Goal: Complete application form

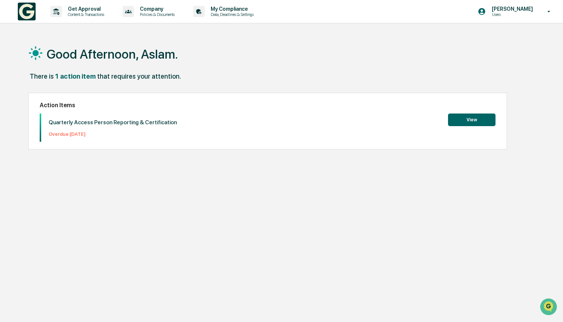
click at [470, 123] on button "View" at bounding box center [471, 119] width 47 height 13
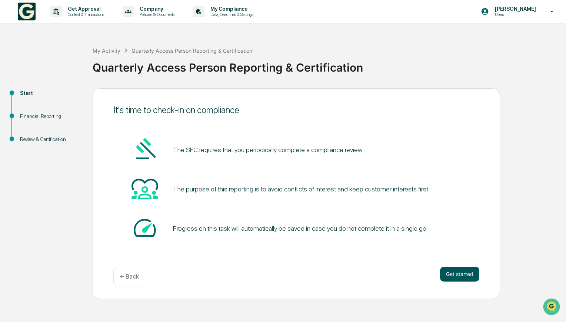
click at [460, 277] on button "Get started" at bounding box center [459, 273] width 39 height 15
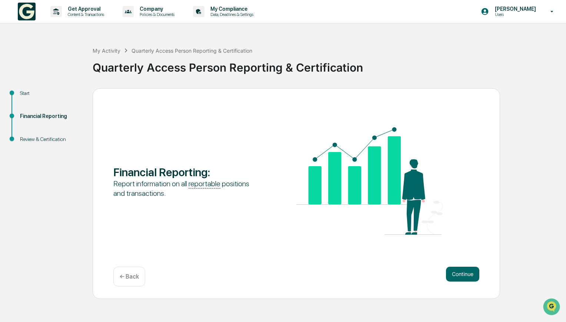
click at [460, 277] on button "Continue" at bounding box center [462, 273] width 33 height 15
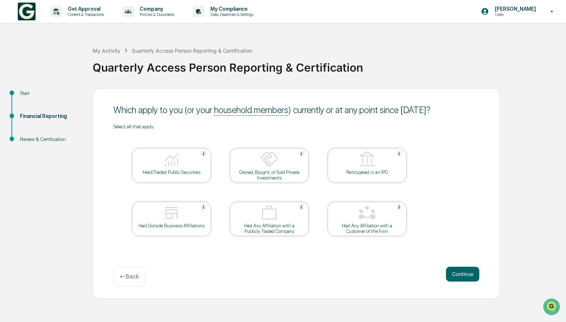
click at [192, 158] on div at bounding box center [172, 159] width 74 height 19
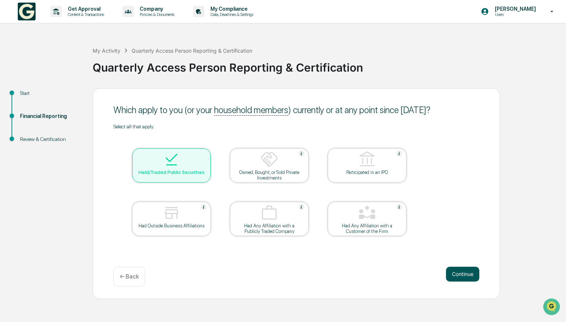
click at [464, 273] on button "Continue" at bounding box center [462, 273] width 33 height 15
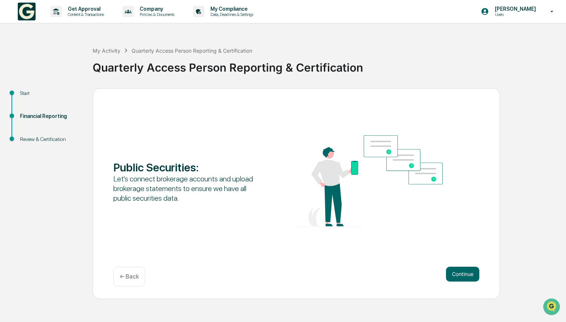
click at [464, 273] on button "Continue" at bounding box center [462, 273] width 33 height 15
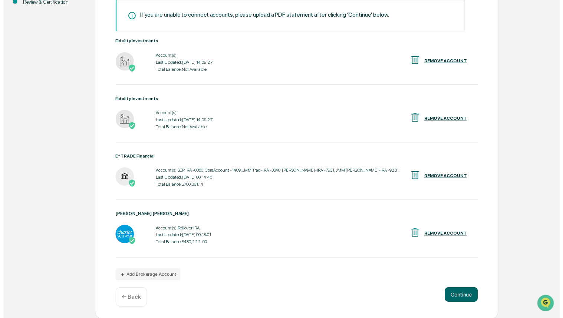
scroll to position [138, 0]
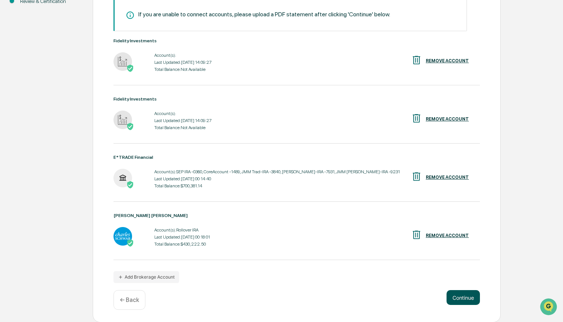
click at [462, 296] on button "Continue" at bounding box center [462, 297] width 33 height 15
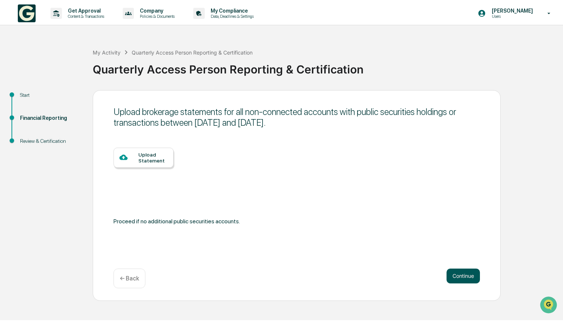
scroll to position [0, 0]
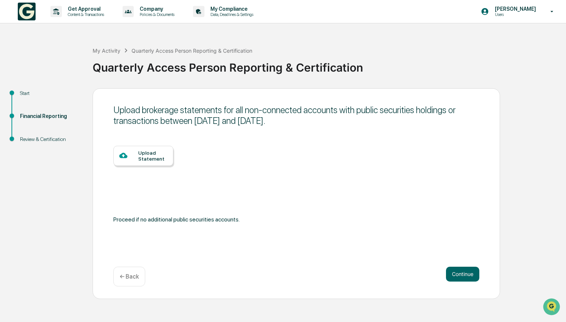
click at [145, 157] on div "Upload Statement" at bounding box center [152, 156] width 29 height 12
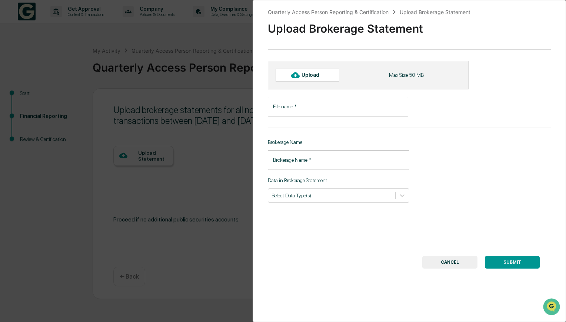
click at [314, 76] on div "Upload" at bounding box center [314, 75] width 24 height 6
type input "**********"
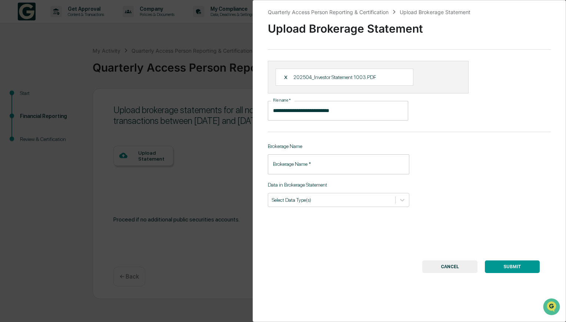
click at [300, 169] on input "Brokerage Name   *" at bounding box center [339, 164] width 142 height 20
type input "**********"
click at [401, 202] on icon at bounding box center [402, 199] width 7 height 7
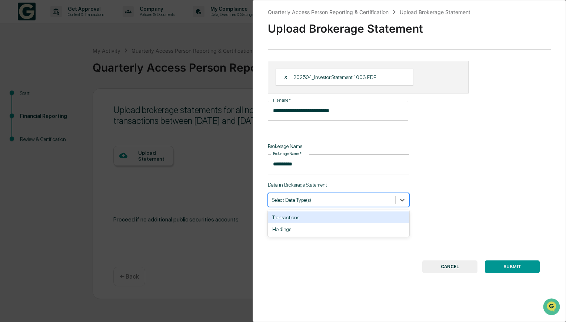
click at [384, 222] on div "Transactions" at bounding box center [339, 217] width 142 height 12
click at [402, 199] on icon at bounding box center [402, 199] width 7 height 7
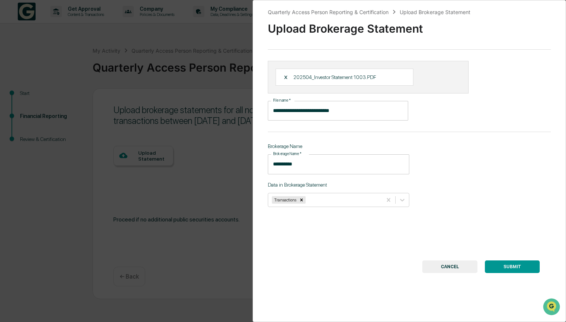
click at [407, 190] on div "Data in Brokerage Statement Transactions" at bounding box center [339, 194] width 142 height 25
click at [402, 198] on icon at bounding box center [402, 199] width 7 height 7
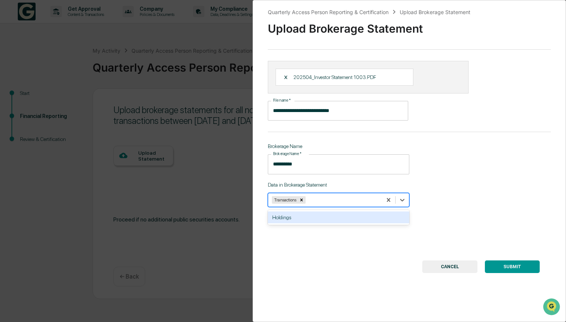
click at [384, 219] on div "Holdings" at bounding box center [339, 217] width 142 height 12
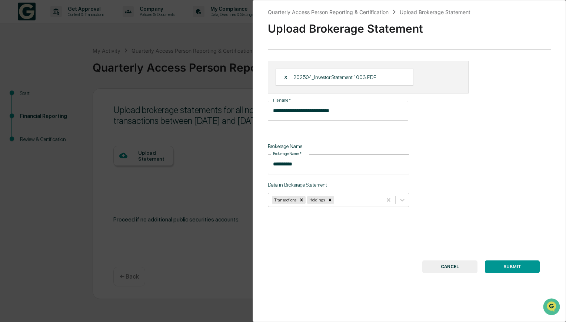
click at [463, 222] on div "**********" at bounding box center [410, 161] width 314 height 322
click at [503, 266] on button "SUBMIT" at bounding box center [512, 266] width 55 height 13
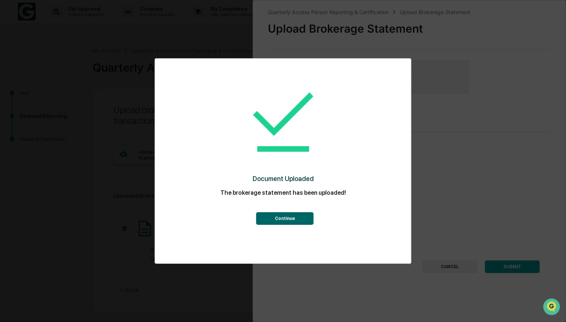
click at [279, 217] on button "Continue" at bounding box center [284, 218] width 57 height 13
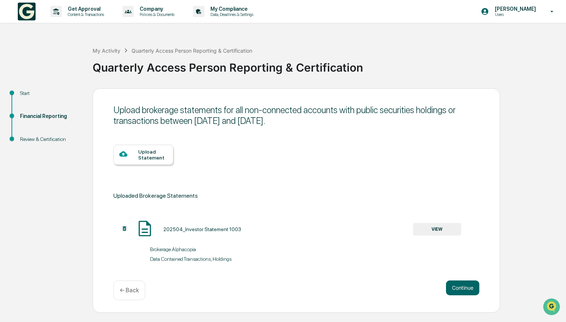
click at [139, 154] on div "Upload Statement" at bounding box center [152, 155] width 29 height 12
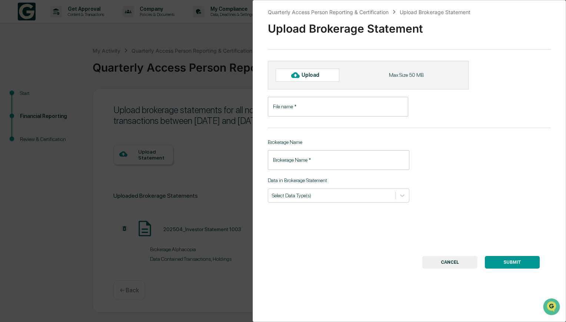
click at [312, 75] on div "Upload" at bounding box center [314, 75] width 24 height 6
type input "**********"
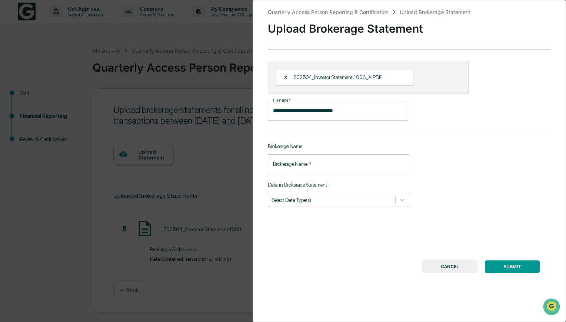
click at [347, 165] on input "Brokerage Name   *" at bounding box center [339, 164] width 142 height 20
paste input "**********"
type input "**********"
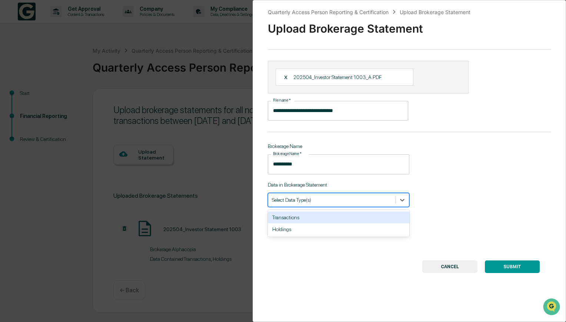
click at [341, 201] on div at bounding box center [332, 199] width 120 height 7
click at [331, 216] on div "Transactions" at bounding box center [339, 217] width 142 height 12
click at [331, 223] on div "Holdings" at bounding box center [339, 217] width 142 height 12
click at [500, 270] on button "SUBMIT" at bounding box center [512, 266] width 55 height 13
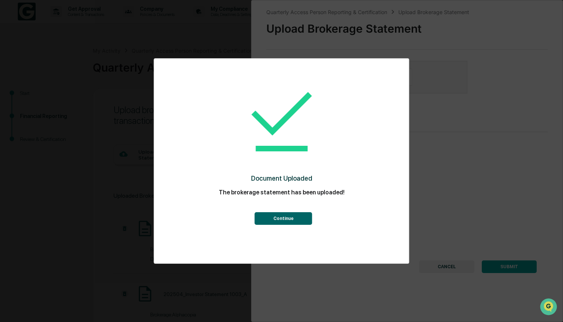
click at [296, 216] on button "Continue" at bounding box center [283, 218] width 57 height 13
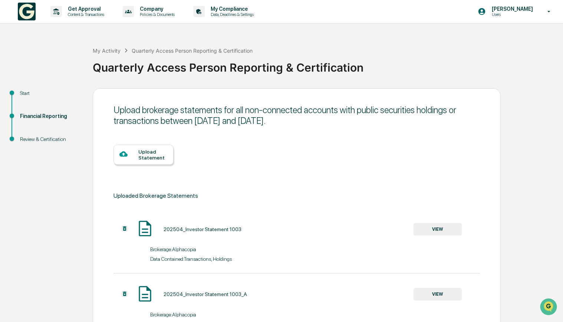
click at [144, 152] on div "Upload Statement" at bounding box center [152, 155] width 29 height 12
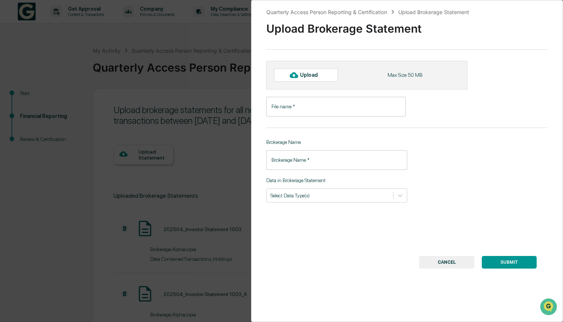
click at [314, 78] on div "Upload" at bounding box center [306, 75] width 64 height 13
type input "**********"
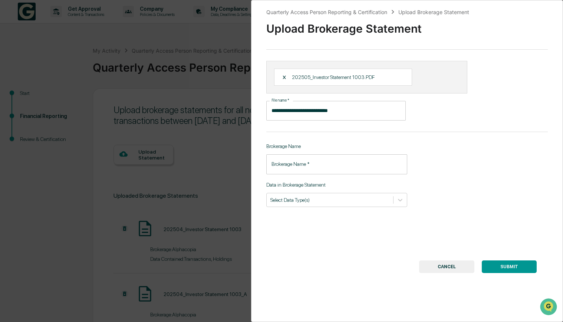
click at [304, 167] on input "Brokerage Name   *" at bounding box center [336, 164] width 141 height 20
paste input "**********"
type input "**********"
click at [309, 202] on div at bounding box center [329, 199] width 119 height 7
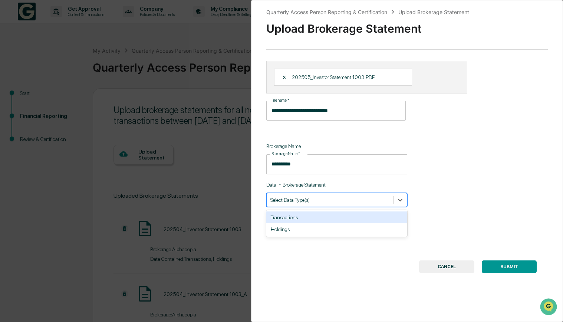
click at [309, 220] on div "Transactions" at bounding box center [336, 217] width 141 height 12
click at [306, 219] on div "Holdings" at bounding box center [336, 217] width 141 height 12
click at [507, 269] on button "SUBMIT" at bounding box center [508, 266] width 55 height 13
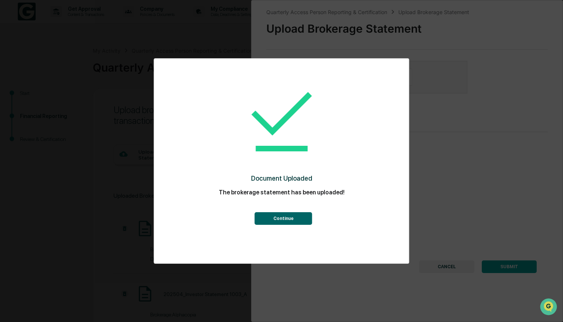
click at [289, 221] on button "Continue" at bounding box center [283, 218] width 57 height 13
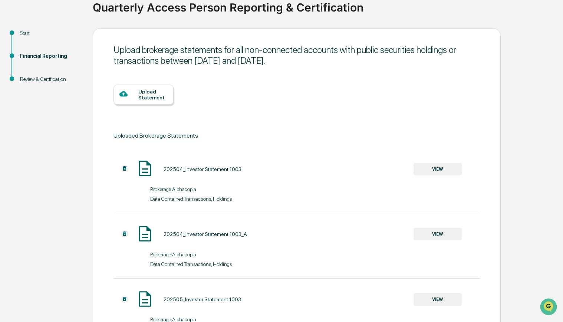
scroll to position [60, 0]
click at [139, 94] on div "Upload Statement" at bounding box center [152, 94] width 29 height 12
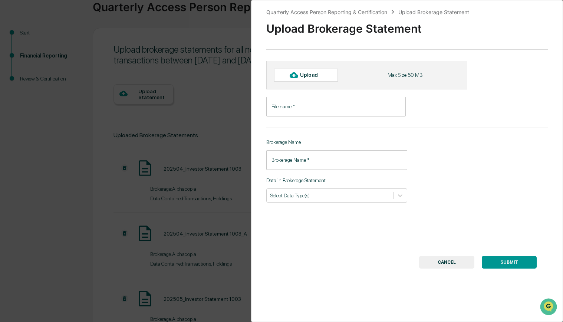
click at [322, 79] on div "Upload" at bounding box center [306, 75] width 64 height 13
type input "**********"
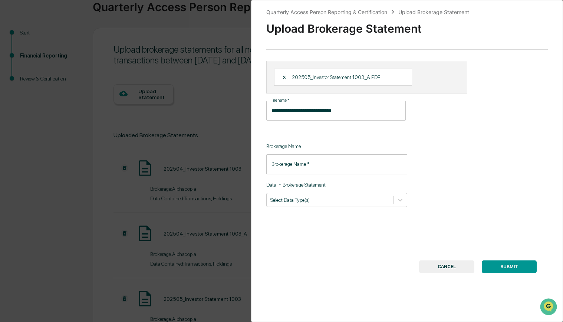
click at [313, 168] on input "Brokerage Name   *" at bounding box center [336, 164] width 141 height 20
paste input "**********"
type input "**********"
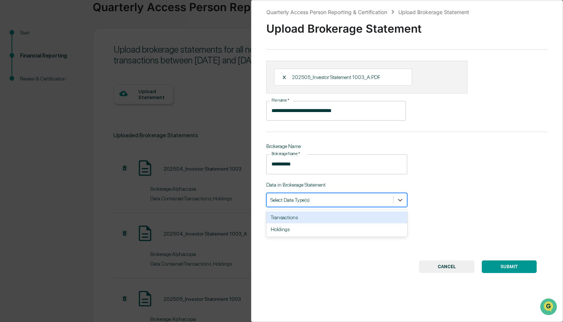
click at [312, 202] on div at bounding box center [329, 199] width 119 height 7
click at [306, 218] on div "Transactions" at bounding box center [336, 217] width 141 height 12
click at [314, 219] on div "Holdings" at bounding box center [336, 217] width 141 height 12
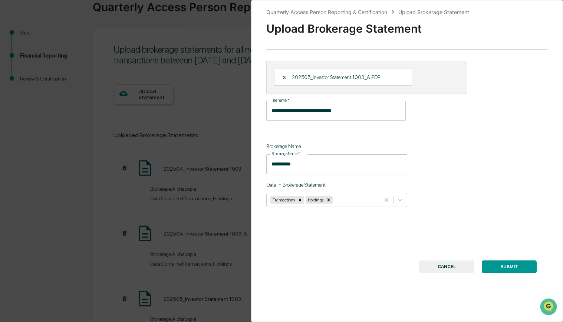
click at [500, 270] on button "SUBMIT" at bounding box center [508, 266] width 55 height 13
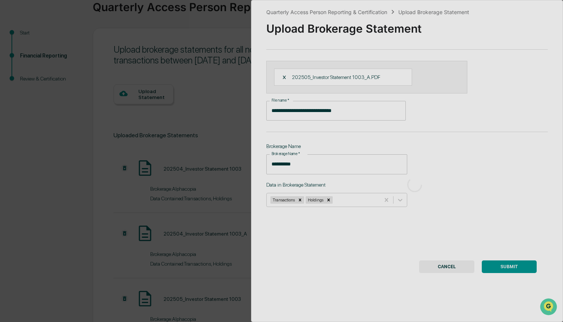
scroll to position [0, 0]
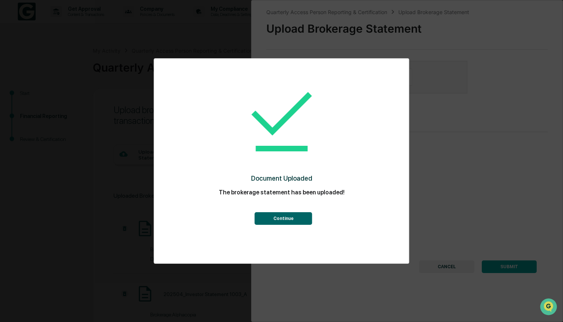
click at [285, 214] on button "Continue" at bounding box center [283, 218] width 57 height 13
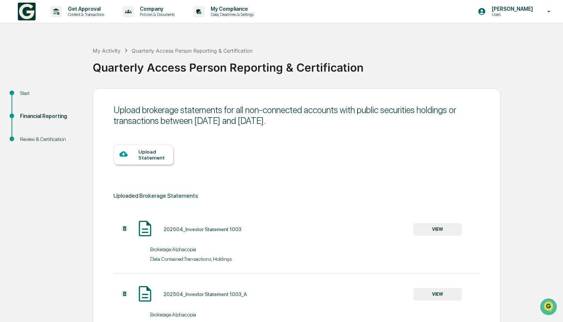
click at [149, 158] on div "Upload Statement" at bounding box center [152, 155] width 29 height 12
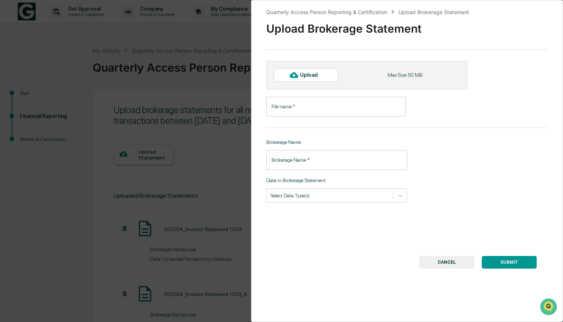
click at [325, 80] on div "Upload" at bounding box center [306, 75] width 64 height 13
type input "**********"
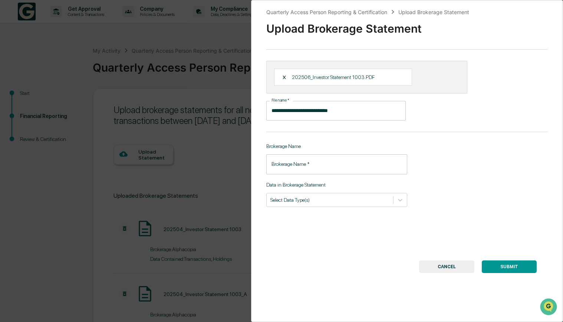
click at [334, 170] on input "Brokerage Name   *" at bounding box center [336, 164] width 141 height 20
paste input "**********"
type input "**********"
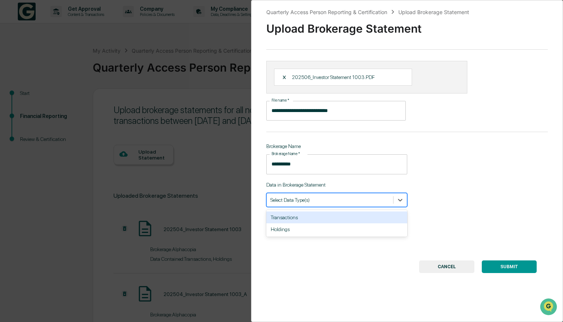
click at [322, 199] on div at bounding box center [329, 199] width 119 height 7
click at [299, 222] on div "Transactions" at bounding box center [336, 217] width 141 height 12
click at [296, 224] on div "Holdings" at bounding box center [336, 217] width 141 height 15
click at [314, 218] on div "Holdings" at bounding box center [336, 217] width 141 height 12
click at [514, 265] on button "SUBMIT" at bounding box center [508, 266] width 55 height 13
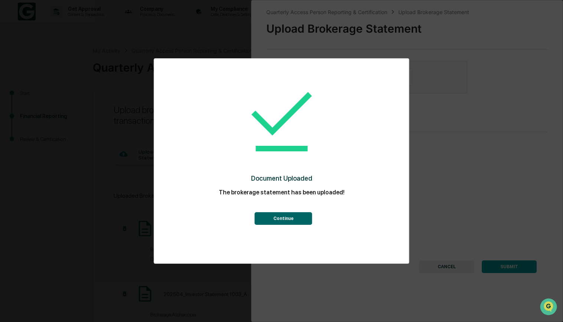
click at [285, 218] on button "Continue" at bounding box center [283, 218] width 57 height 13
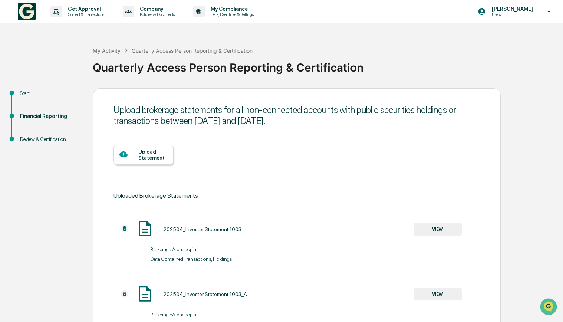
click at [138, 155] on div "Upload Statement" at bounding box center [152, 155] width 29 height 12
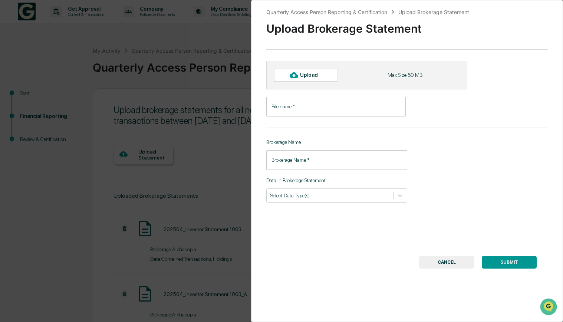
click at [320, 74] on div "Upload" at bounding box center [312, 75] width 24 height 6
type input "**********"
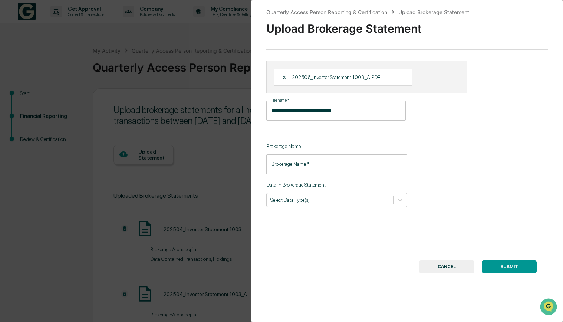
click at [303, 166] on input "Brokerage Name   *" at bounding box center [336, 164] width 141 height 20
paste input "**********"
type input "**********"
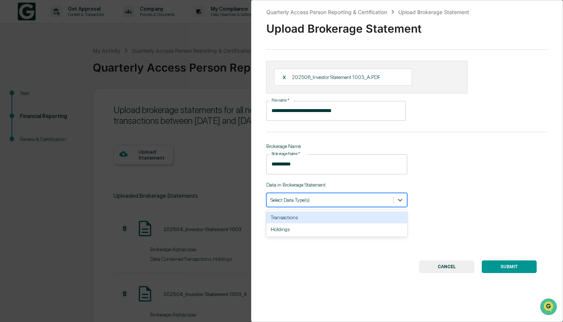
click at [301, 199] on div at bounding box center [329, 199] width 119 height 7
click at [298, 216] on div "Transactions" at bounding box center [336, 217] width 141 height 12
click at [291, 221] on div "Holdings" at bounding box center [336, 217] width 141 height 12
click at [502, 265] on button "SUBMIT" at bounding box center [508, 266] width 55 height 13
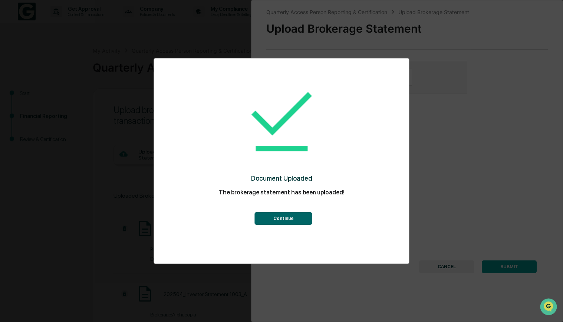
click at [295, 216] on button "Continue" at bounding box center [283, 218] width 57 height 13
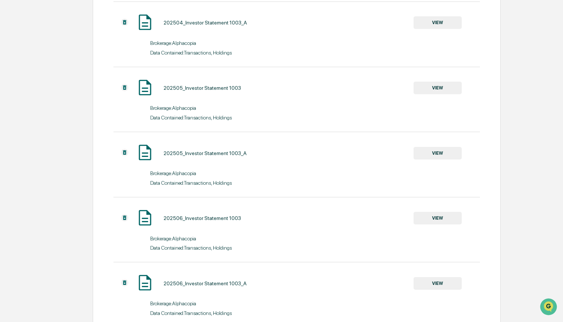
scroll to position [320, 0]
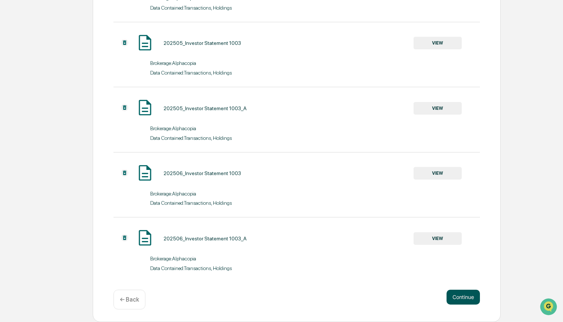
click at [459, 296] on button "Continue" at bounding box center [462, 296] width 33 height 15
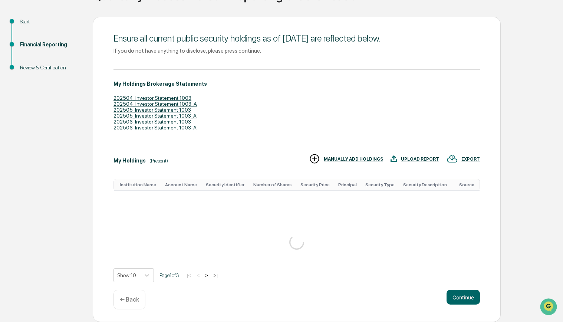
scroll to position [192, 0]
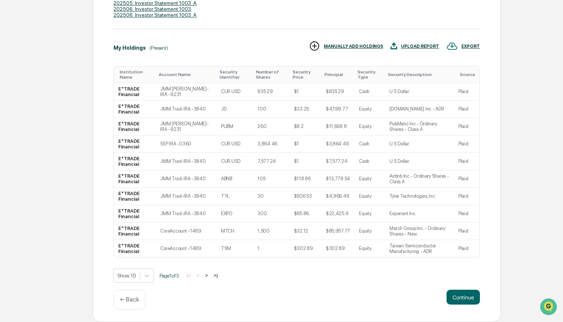
click at [214, 276] on button ">|" at bounding box center [215, 275] width 9 height 6
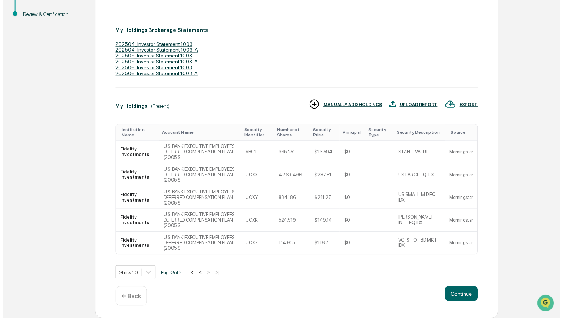
scroll to position [102, 0]
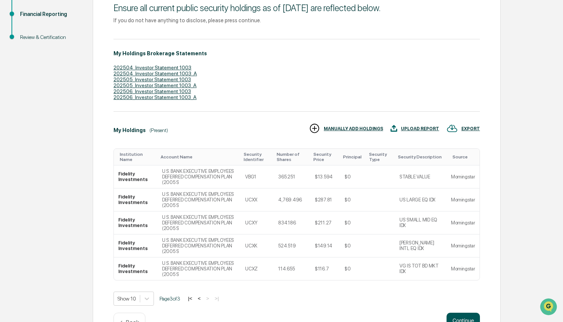
click at [457, 312] on button "Continue" at bounding box center [462, 319] width 33 height 15
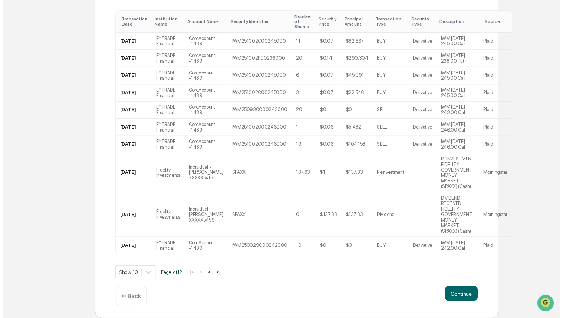
scroll to position [251, 0]
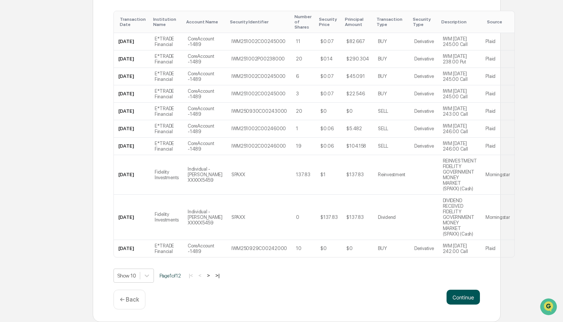
click at [462, 299] on button "Continue" at bounding box center [462, 296] width 33 height 15
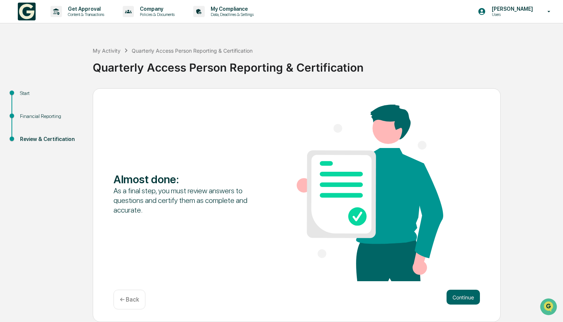
scroll to position [0, 0]
click at [463, 299] on button "Continue" at bounding box center [462, 296] width 33 height 15
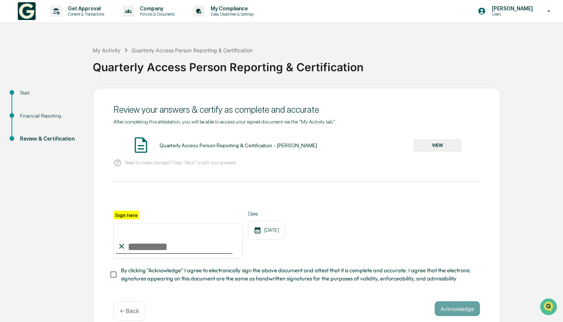
click at [437, 149] on button "VIEW" at bounding box center [437, 145] width 48 height 13
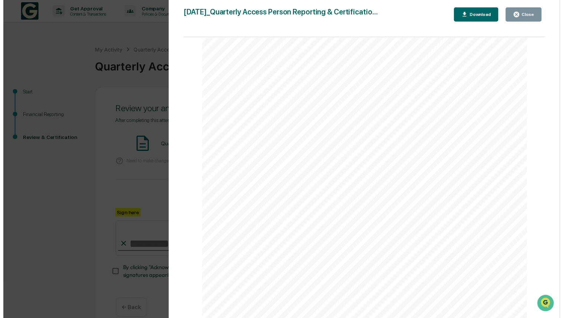
scroll to position [15, 0]
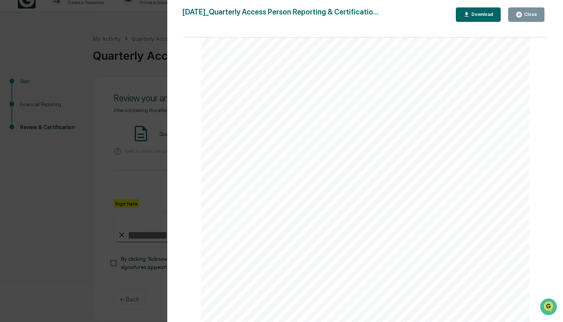
click at [528, 17] on div "Close" at bounding box center [525, 14] width 21 height 7
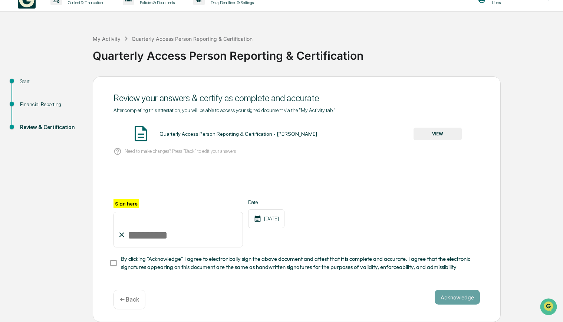
click at [142, 234] on input "Sign here" at bounding box center [177, 230] width 129 height 36
type input "**********"
click at [453, 297] on button "Acknowledge" at bounding box center [456, 296] width 45 height 15
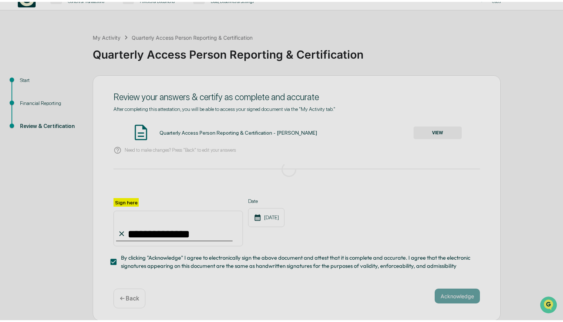
scroll to position [0, 0]
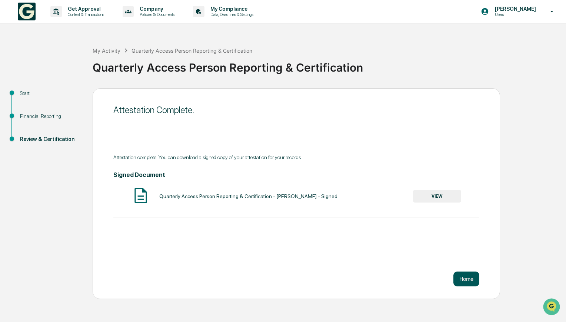
click at [463, 282] on button "Home" at bounding box center [467, 278] width 26 height 15
